Goal: Transaction & Acquisition: Purchase product/service

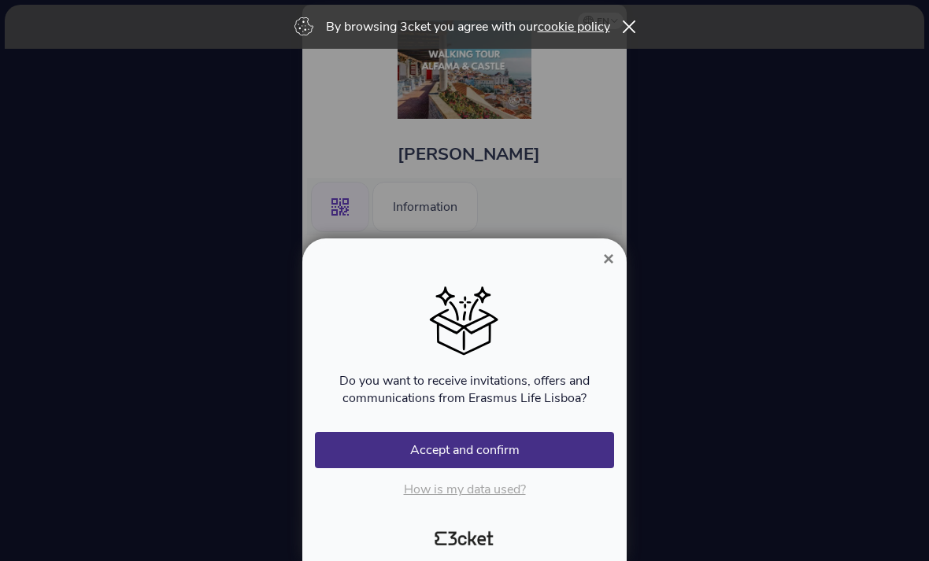
click at [374, 454] on button "Accept and confirm" at bounding box center [464, 450] width 299 height 36
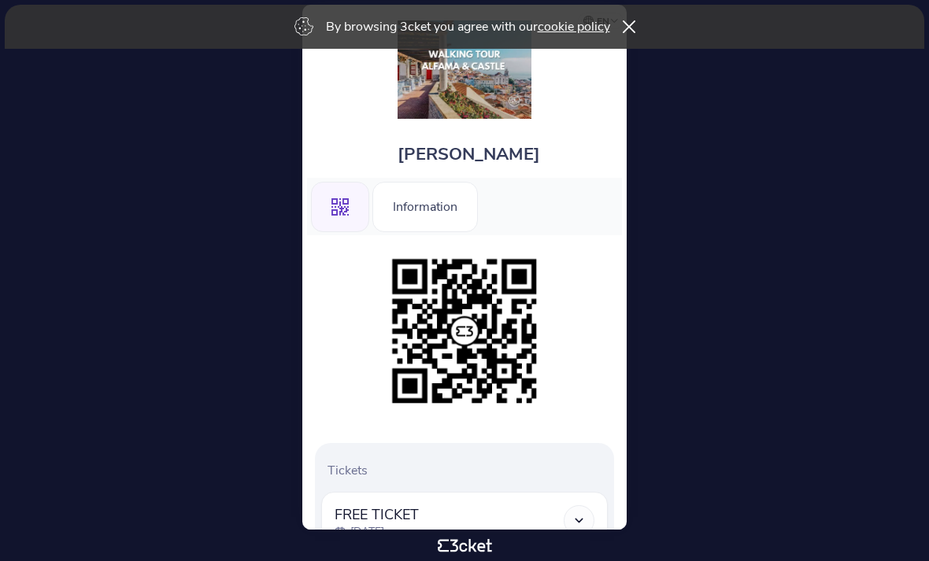
click at [413, 215] on div "Information" at bounding box center [425, 207] width 106 height 50
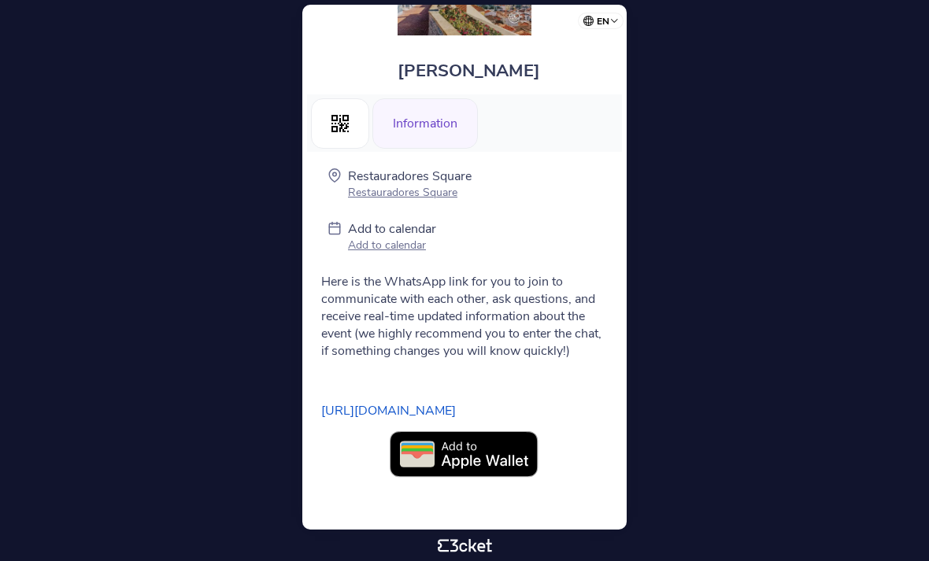
scroll to position [93, 0]
click at [439, 450] on img at bounding box center [465, 455] width 150 height 47
click at [384, 243] on p "Add to calendar" at bounding box center [392, 245] width 88 height 15
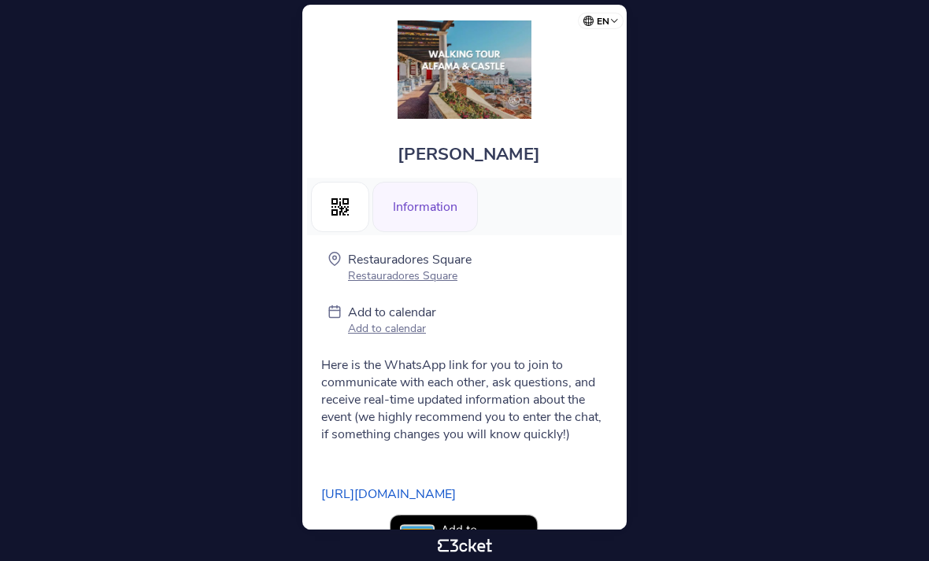
scroll to position [0, 0]
